Goal: Task Accomplishment & Management: Manage account settings

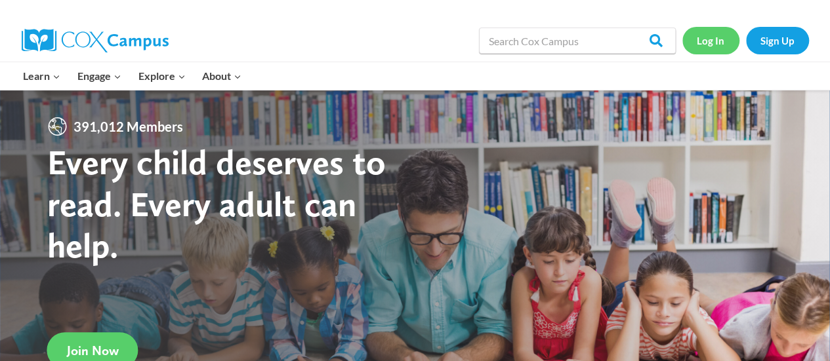
click at [703, 36] on link "Log In" at bounding box center [710, 40] width 57 height 27
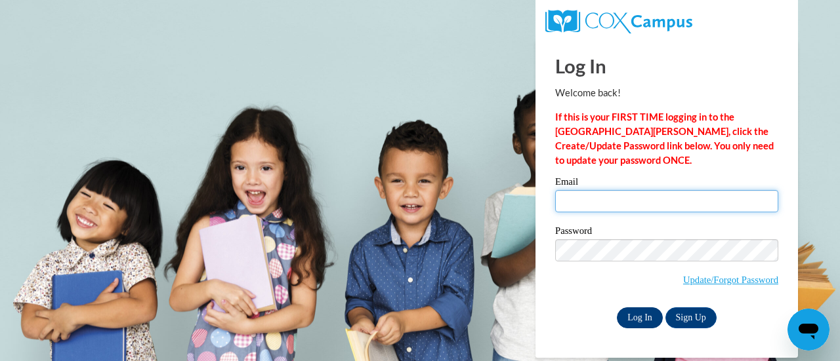
type input "amysturniolo@outlook.com"
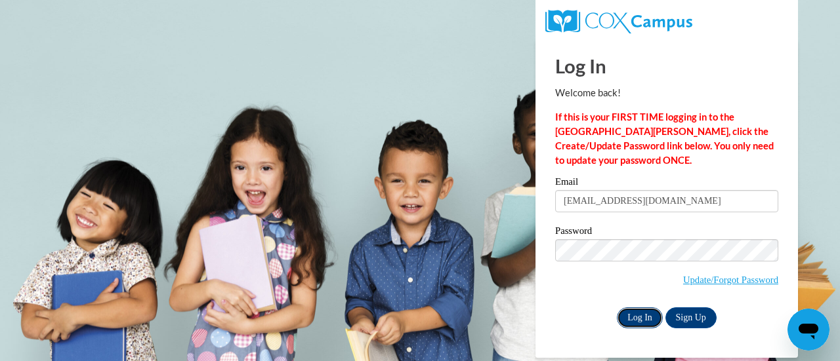
click at [636, 311] on input "Log In" at bounding box center [640, 318] width 46 height 21
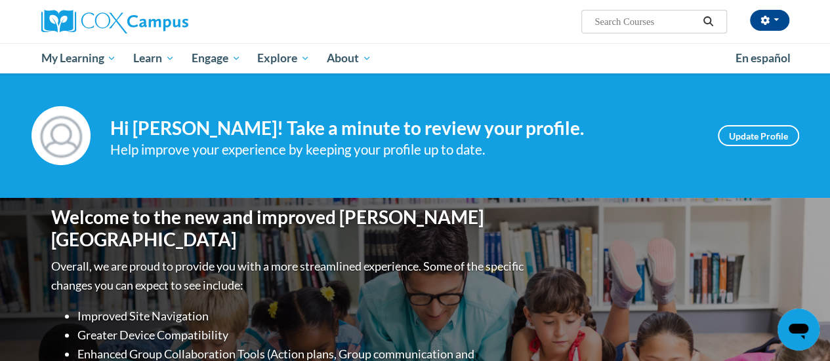
click at [613, 28] on input "Search..." at bounding box center [645, 22] width 105 height 16
type input "meaningful conversations"
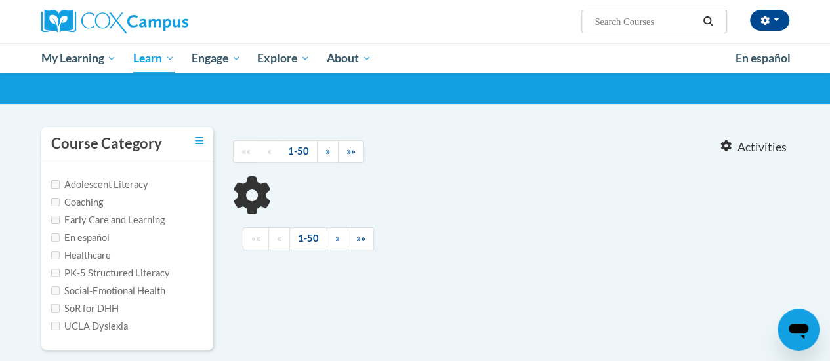
scroll to position [71, 0]
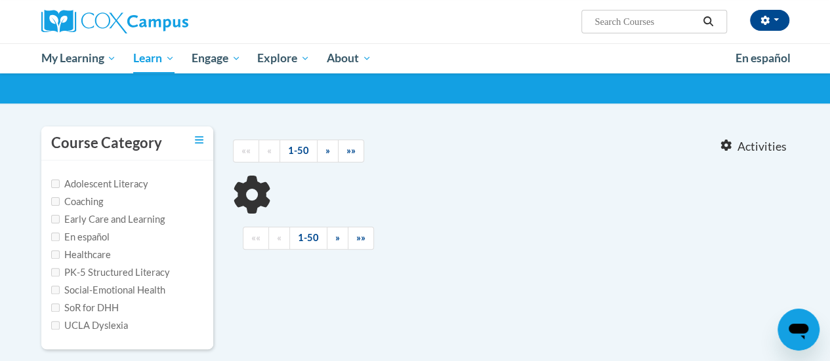
type input "meaningful conversations"
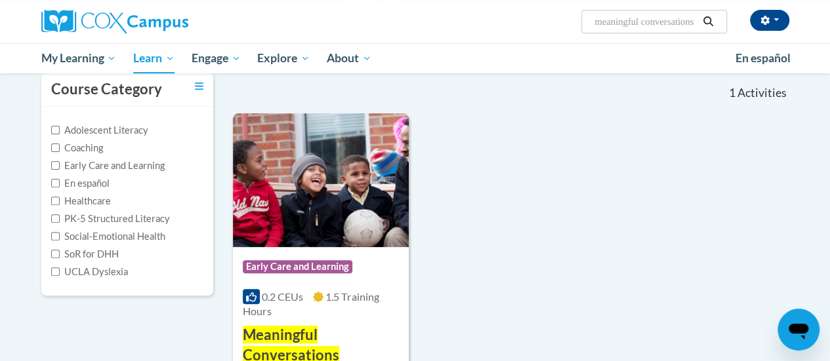
scroll to position [122, 0]
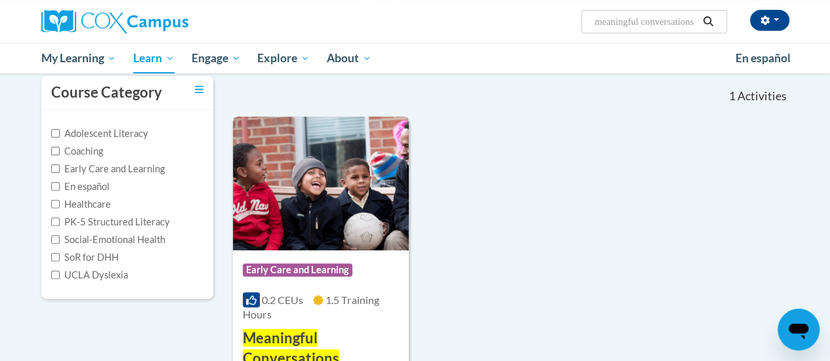
click at [312, 183] on img at bounding box center [321, 184] width 176 height 134
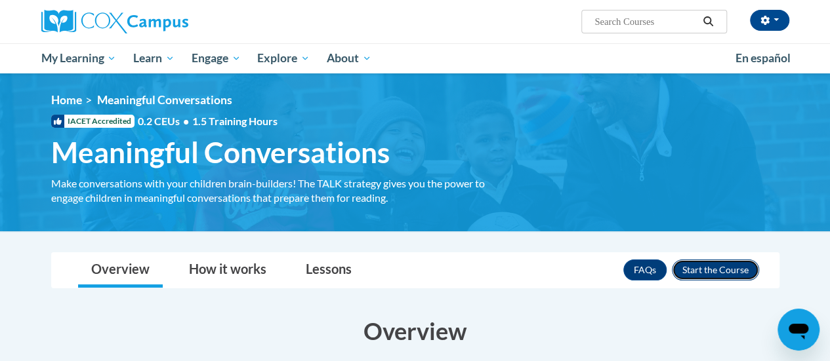
click at [692, 260] on button "Enroll" at bounding box center [715, 270] width 87 height 21
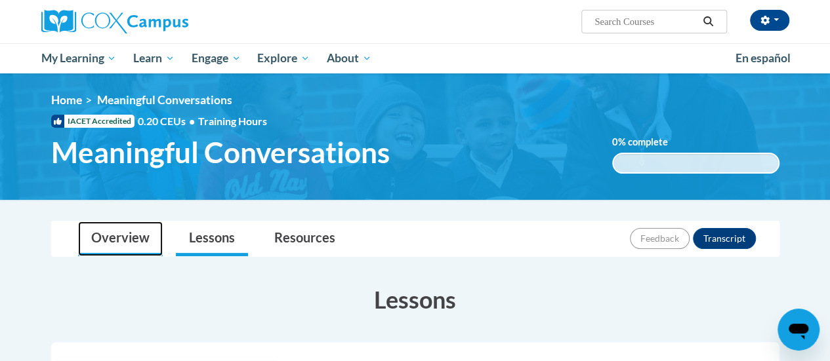
click at [109, 235] on link "Overview" at bounding box center [120, 239] width 85 height 35
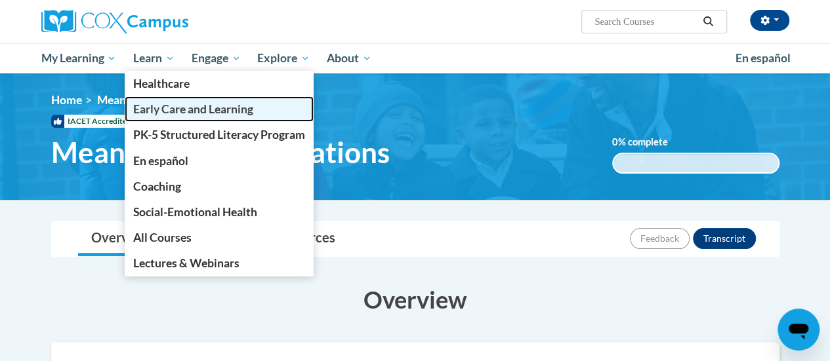
click at [171, 117] on link "Early Care and Learning" at bounding box center [219, 109] width 189 height 26
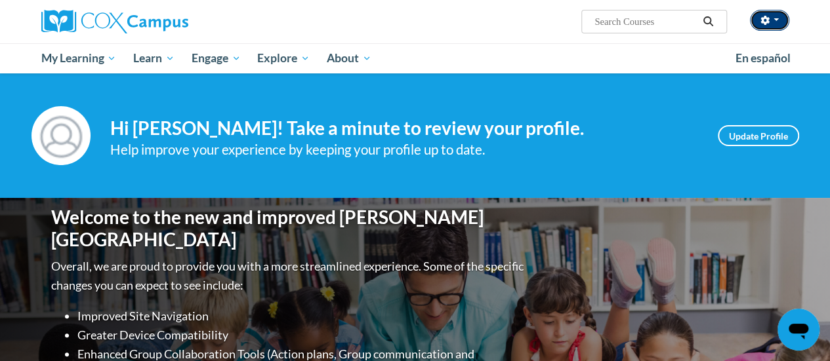
click at [778, 23] on button "button" at bounding box center [769, 20] width 39 height 21
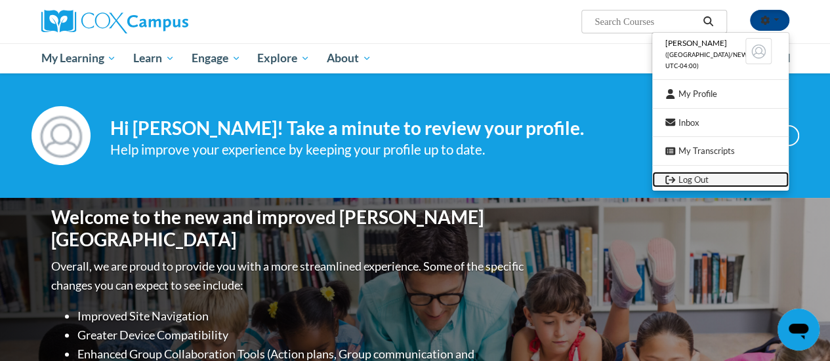
click at [715, 182] on link "Log Out" at bounding box center [720, 180] width 136 height 16
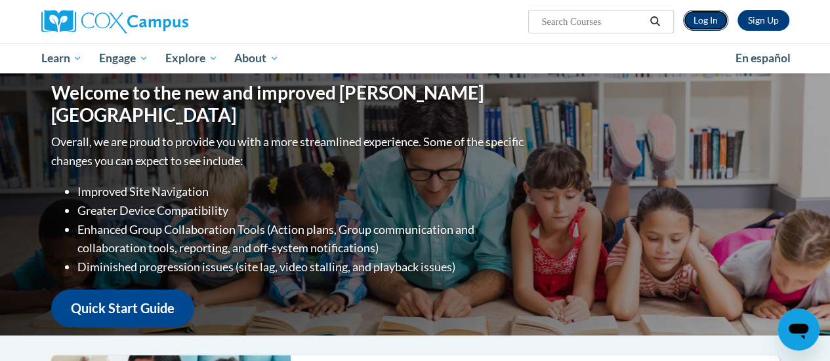
click at [694, 23] on link "Log In" at bounding box center [705, 20] width 45 height 21
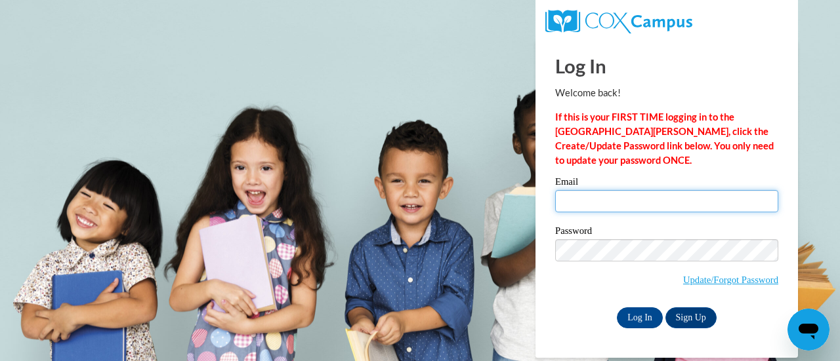
type input "amysturniolo@outlook.com"
click at [669, 199] on input "amysturniolo@outlook.com" at bounding box center [666, 201] width 223 height 22
type input "a"
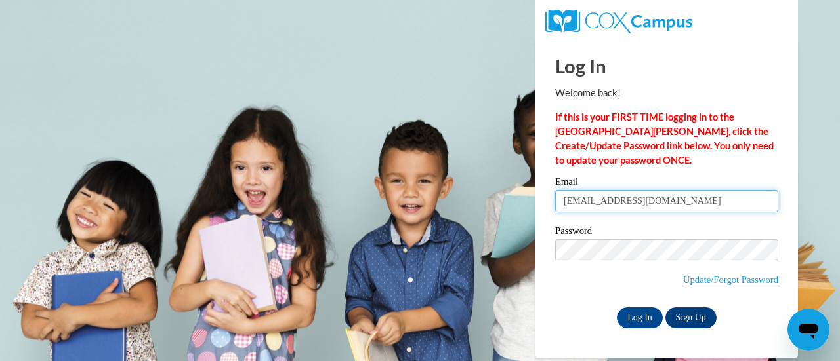
type input "[EMAIL_ADDRESS][DOMAIN_NAME]"
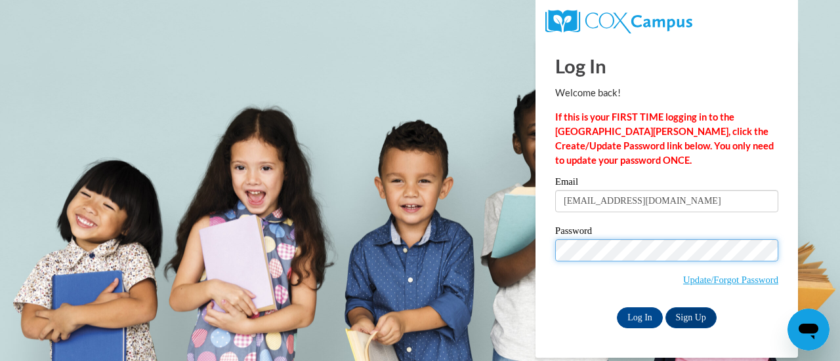
click at [617, 308] on input "Log In" at bounding box center [640, 318] width 46 height 21
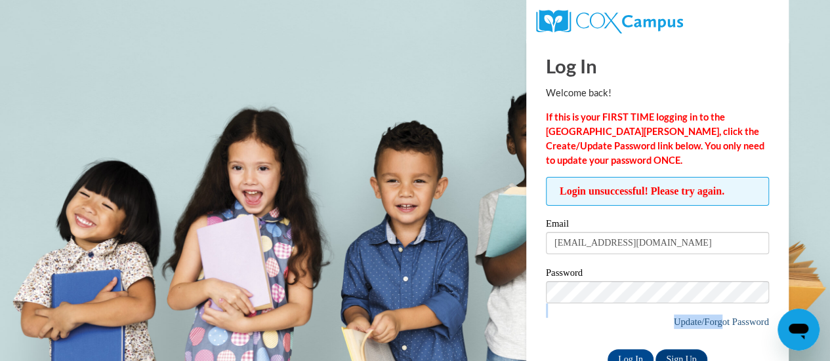
drag, startPoint x: 573, startPoint y: 338, endPoint x: 718, endPoint y: 326, distance: 145.5
click at [718, 326] on div "Password Update/Forgot Password" at bounding box center [657, 306] width 223 height 77
click at [741, 319] on link "Update/Forgot Password" at bounding box center [721, 322] width 95 height 10
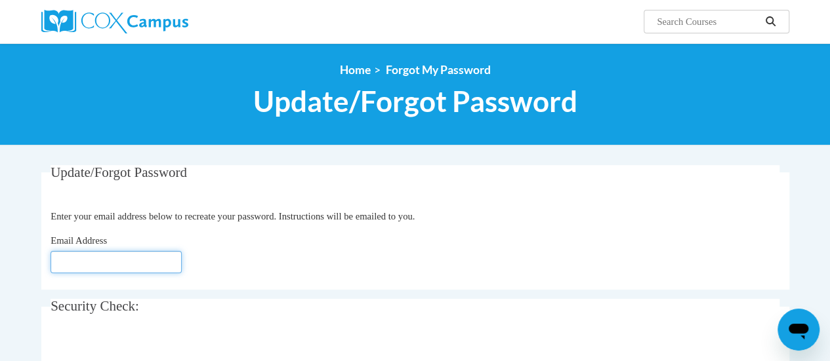
click at [66, 264] on input "Email Address" at bounding box center [116, 262] width 131 height 22
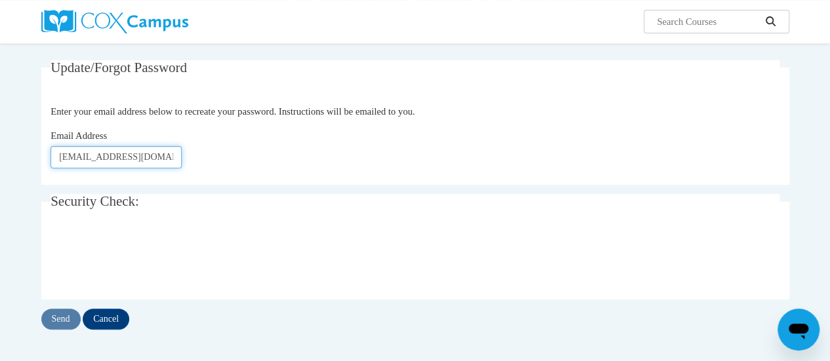
scroll to position [111, 0]
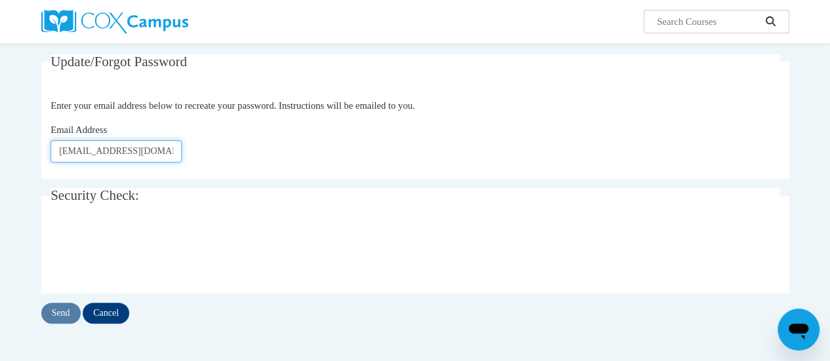
type input "321vineeta@gmail.com"
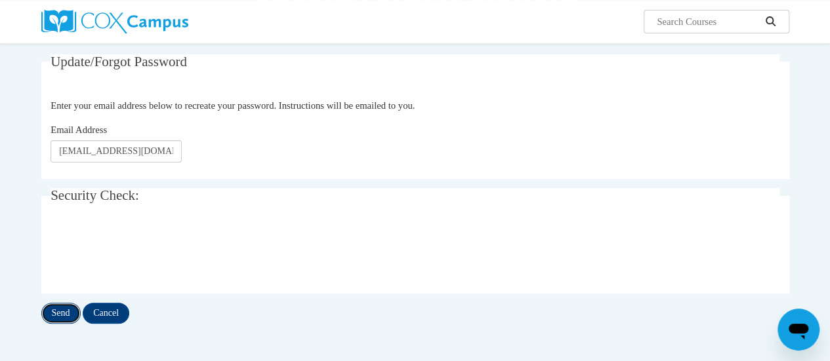
click at [58, 308] on input "Send" at bounding box center [60, 313] width 39 height 21
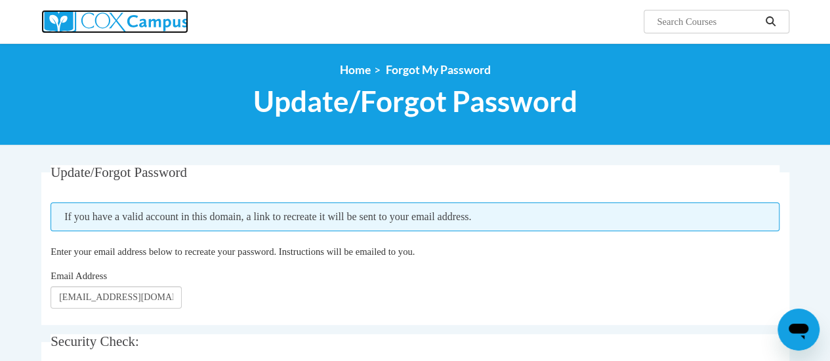
click at [83, 24] on img at bounding box center [114, 22] width 147 height 24
